Goal: Browse casually: Explore the website without a specific task or goal

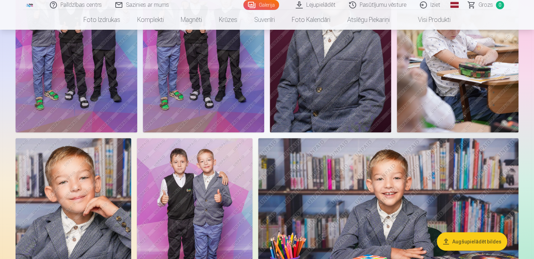
scroll to position [389, 0]
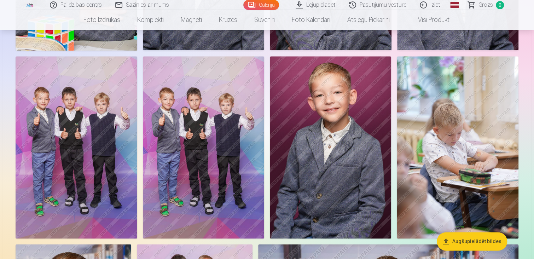
click at [467, 140] on img at bounding box center [458, 147] width 122 height 182
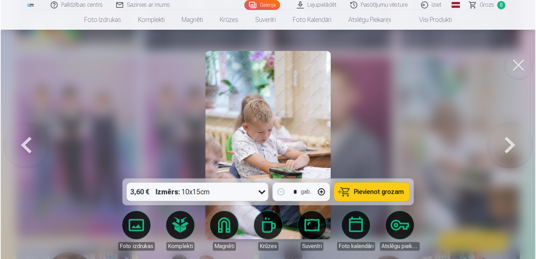
scroll to position [389, 0]
click at [26, 141] on button at bounding box center [25, 145] width 45 height 52
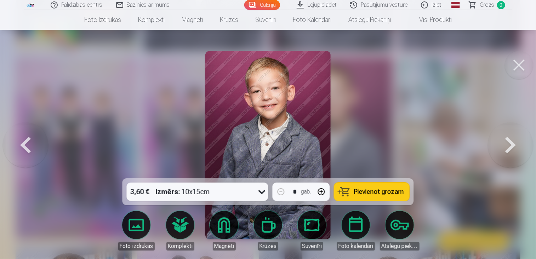
click at [519, 67] on button at bounding box center [518, 65] width 28 height 28
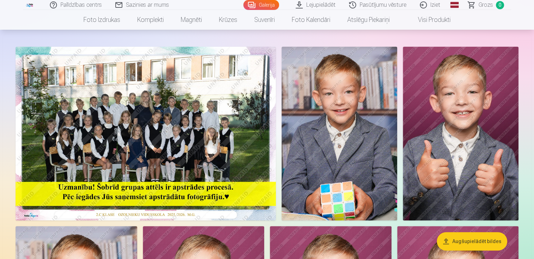
scroll to position [71, 0]
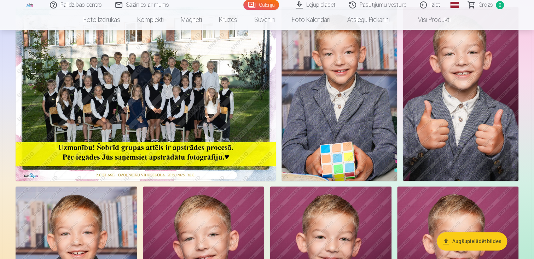
click at [150, 97] on img at bounding box center [146, 94] width 260 height 174
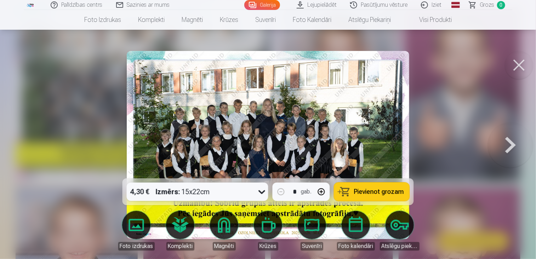
click at [515, 64] on button at bounding box center [518, 65] width 28 height 28
